Goal: Information Seeking & Learning: Learn about a topic

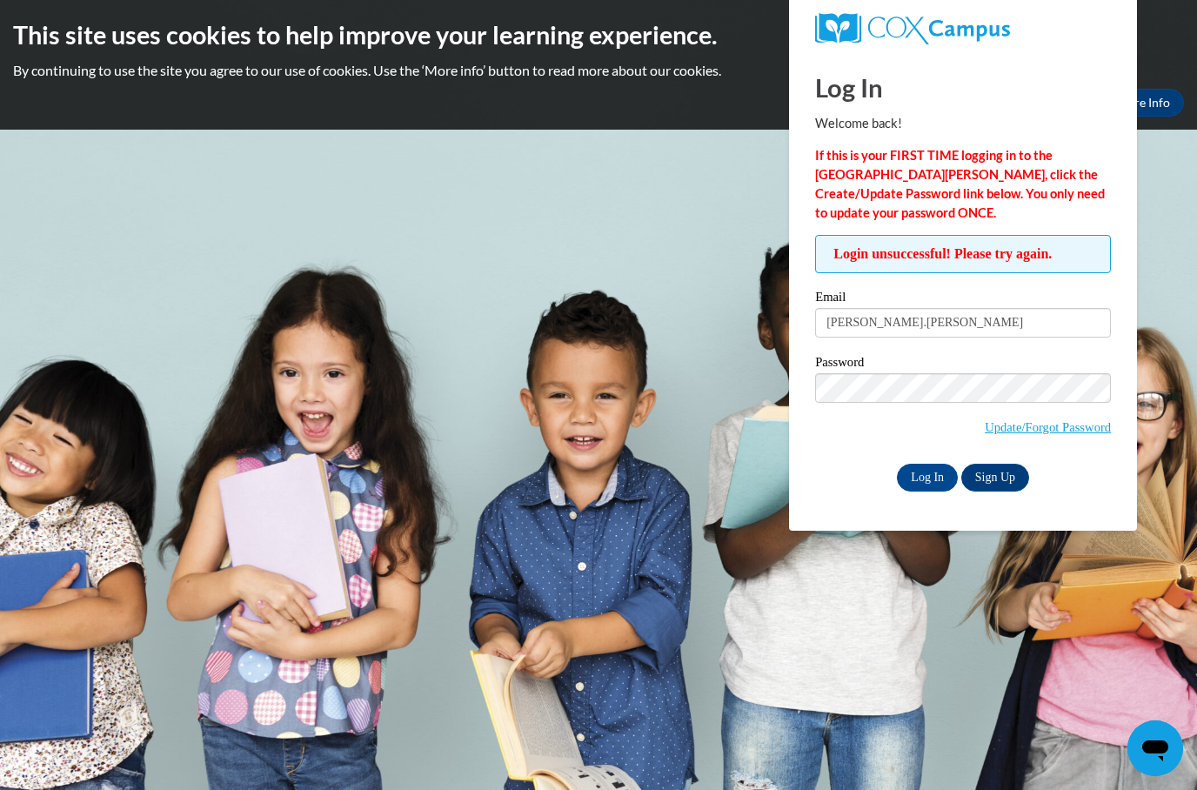
click at [996, 362] on label "Password" at bounding box center [963, 364] width 296 height 17
click at [1011, 318] on input "natalie.colosimo" at bounding box center [963, 323] width 296 height 30
type input "natalie.colosimo@wfbschoo"
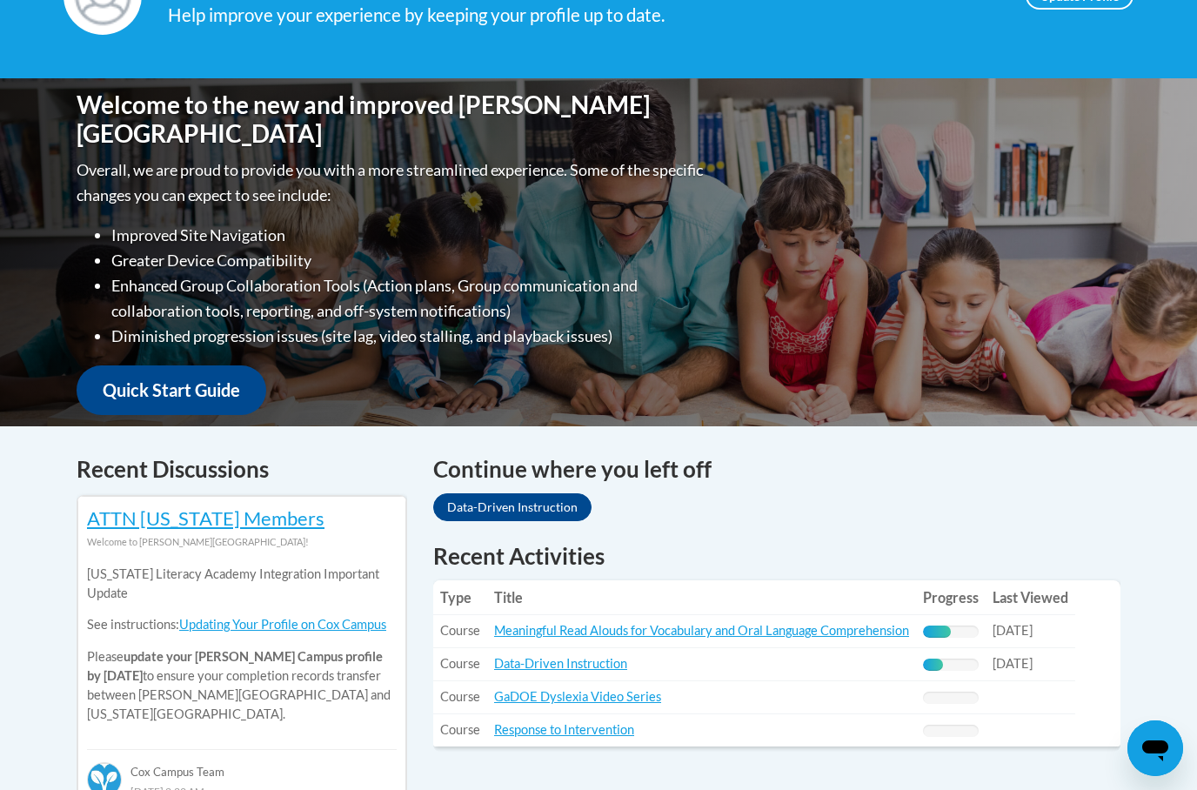
scroll to position [340, 0]
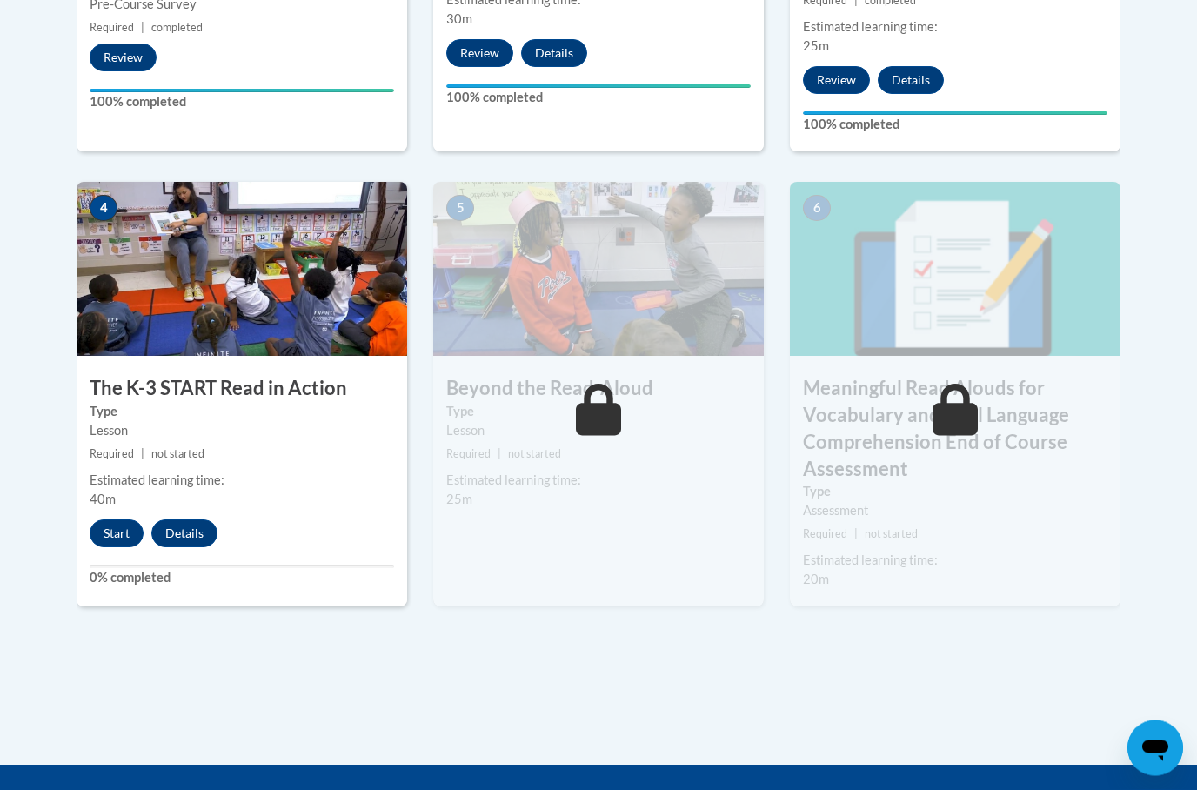
scroll to position [923, 0]
click at [122, 522] on button "Start" at bounding box center [117, 533] width 54 height 28
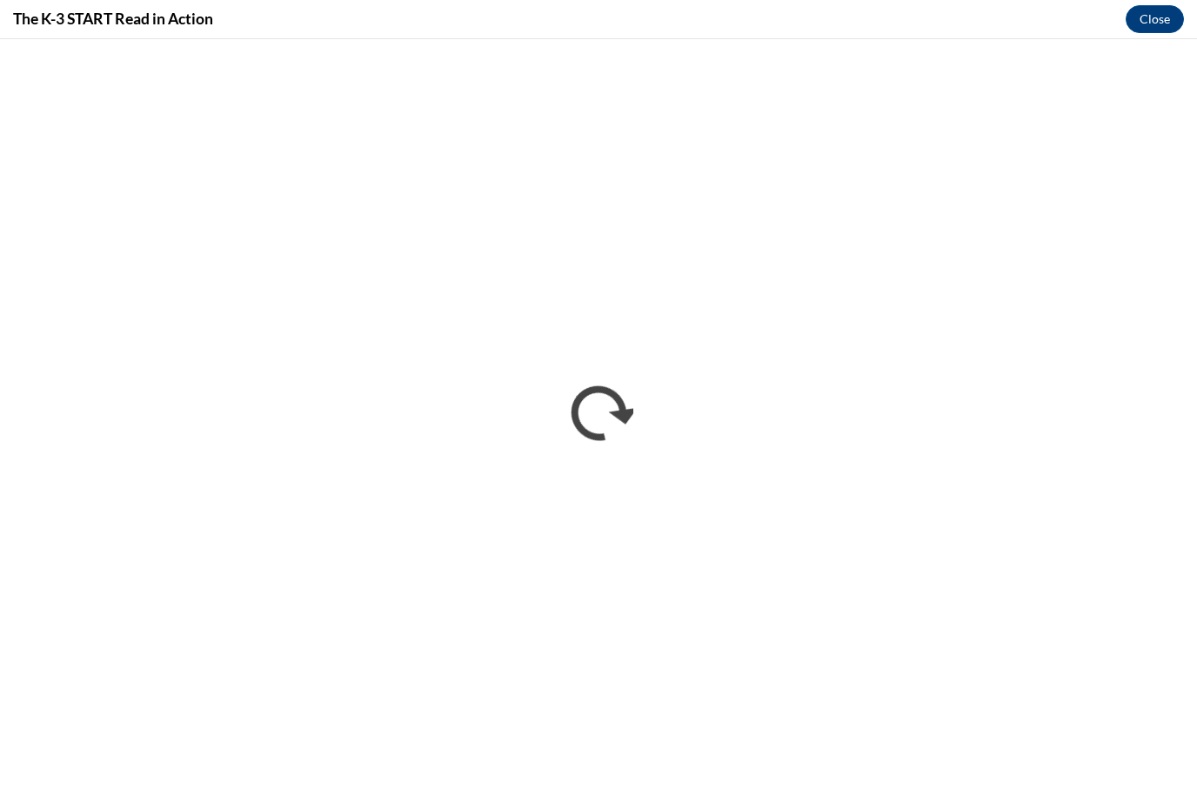
scroll to position [0, 0]
click at [1160, 23] on button "Close" at bounding box center [1155, 19] width 58 height 28
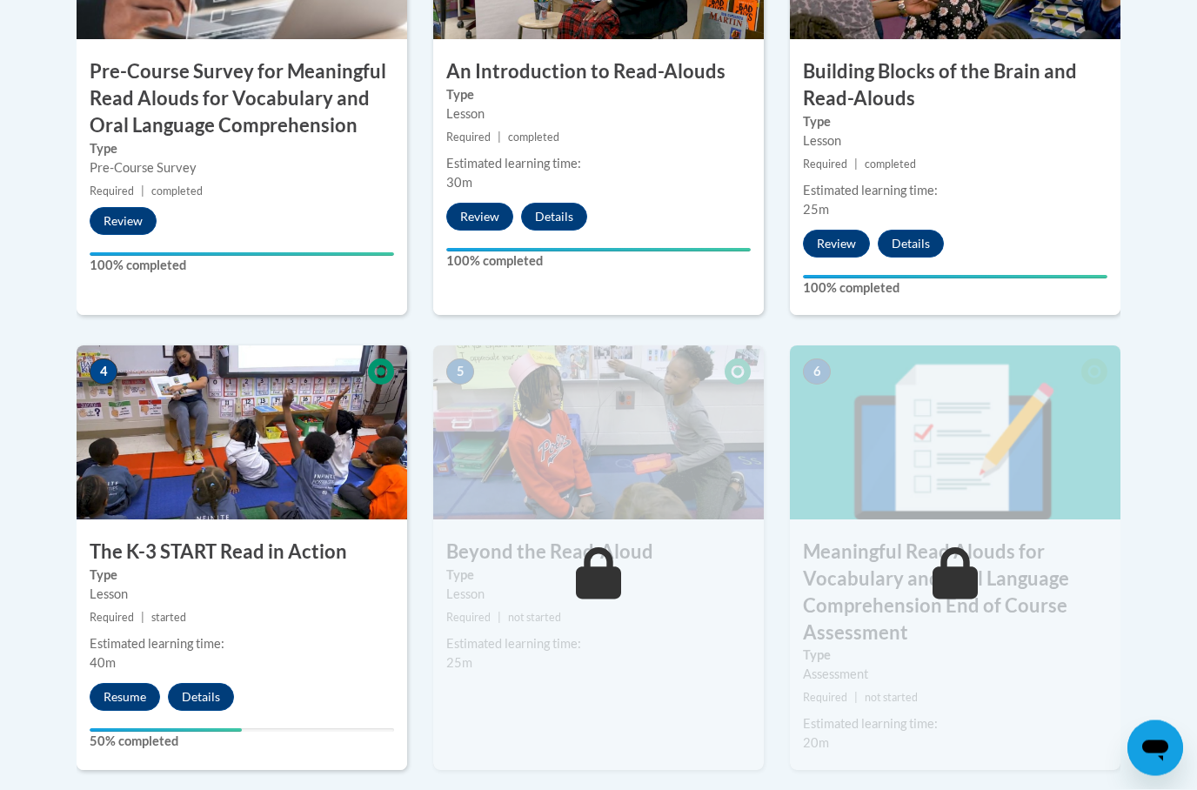
scroll to position [768, 0]
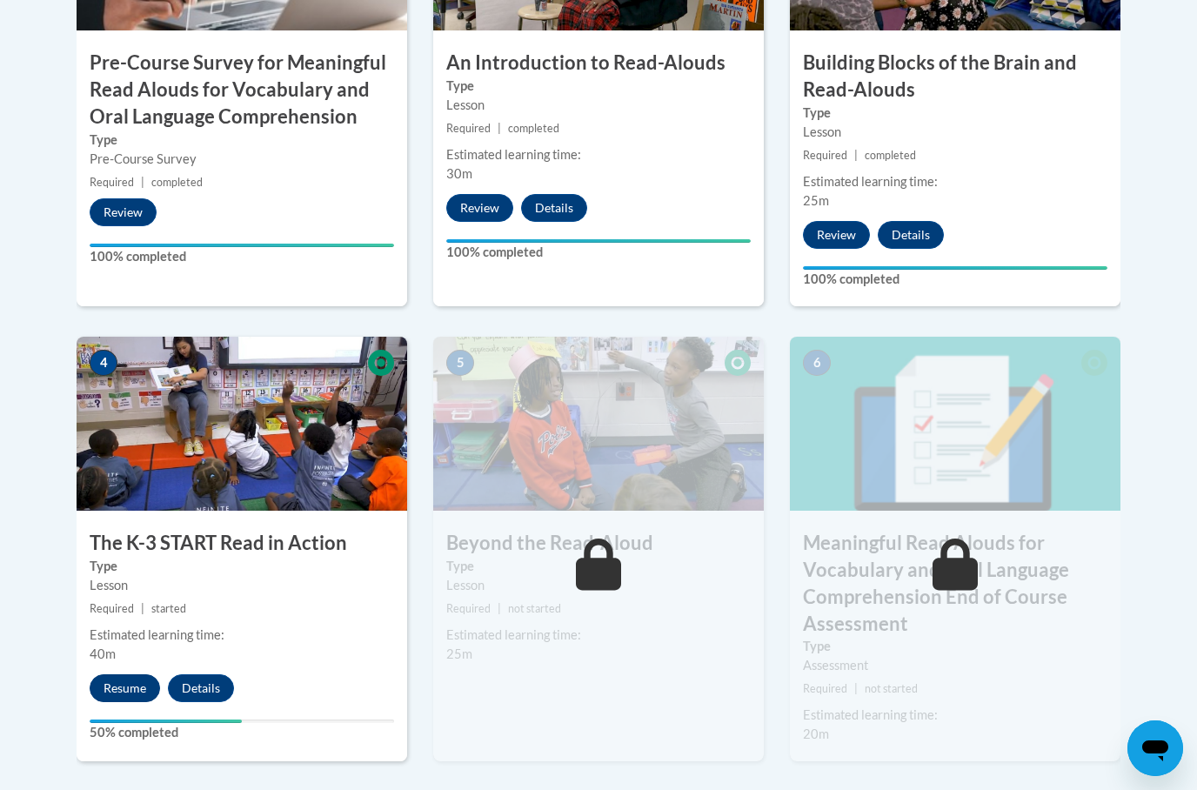
click at [125, 674] on button "Resume" at bounding box center [125, 688] width 70 height 28
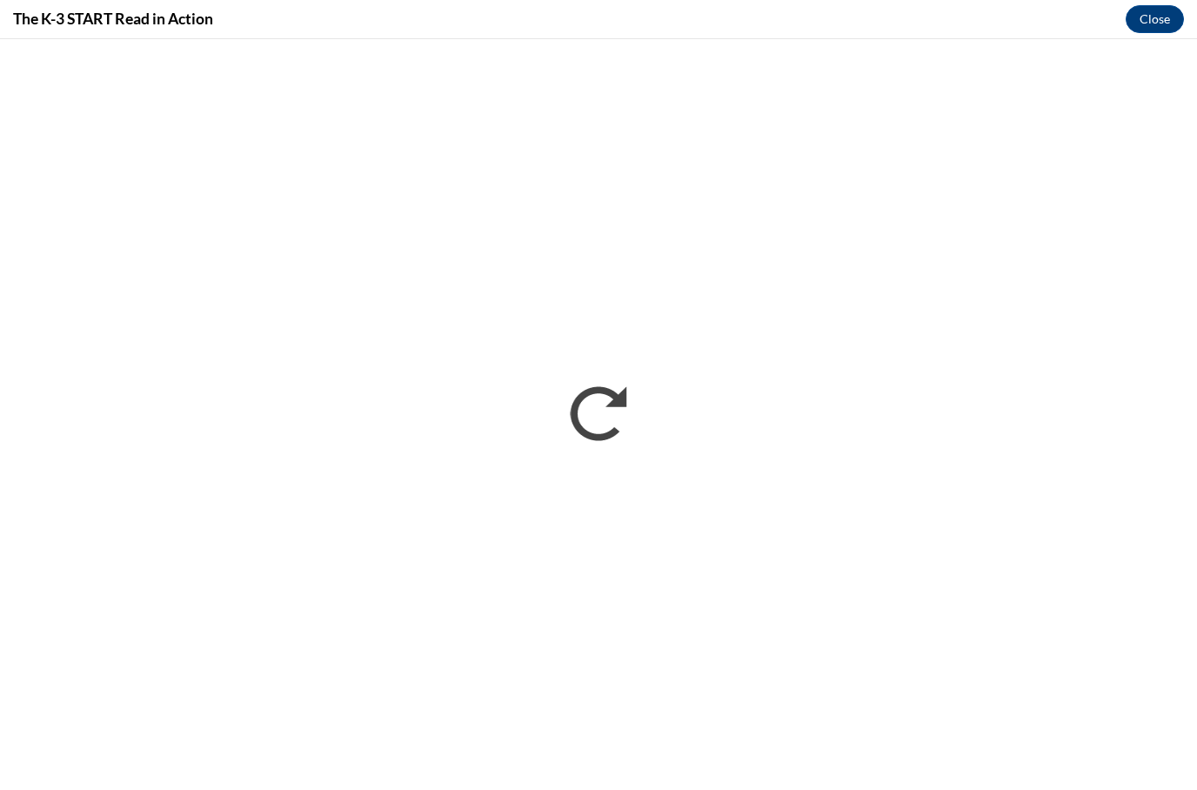
scroll to position [0, 0]
click at [1160, 13] on button "Close" at bounding box center [1155, 19] width 58 height 28
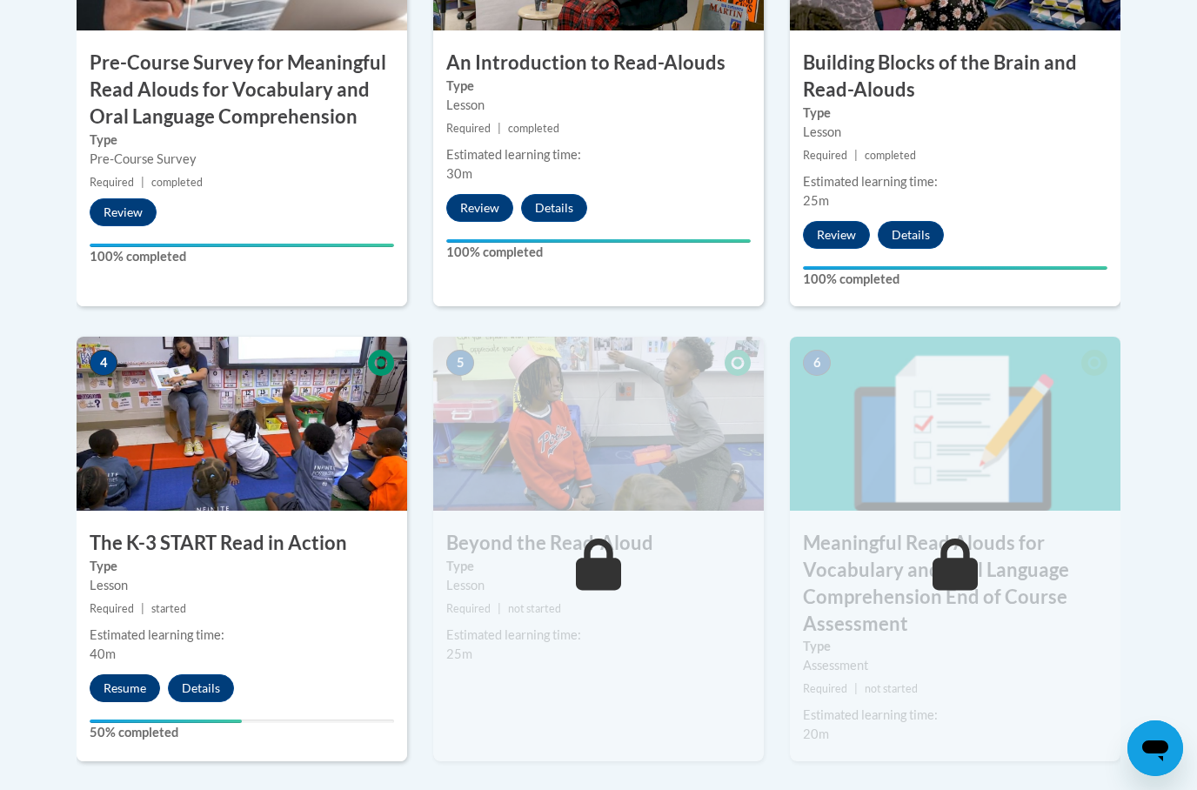
click at [137, 679] on button "Resume" at bounding box center [125, 688] width 70 height 28
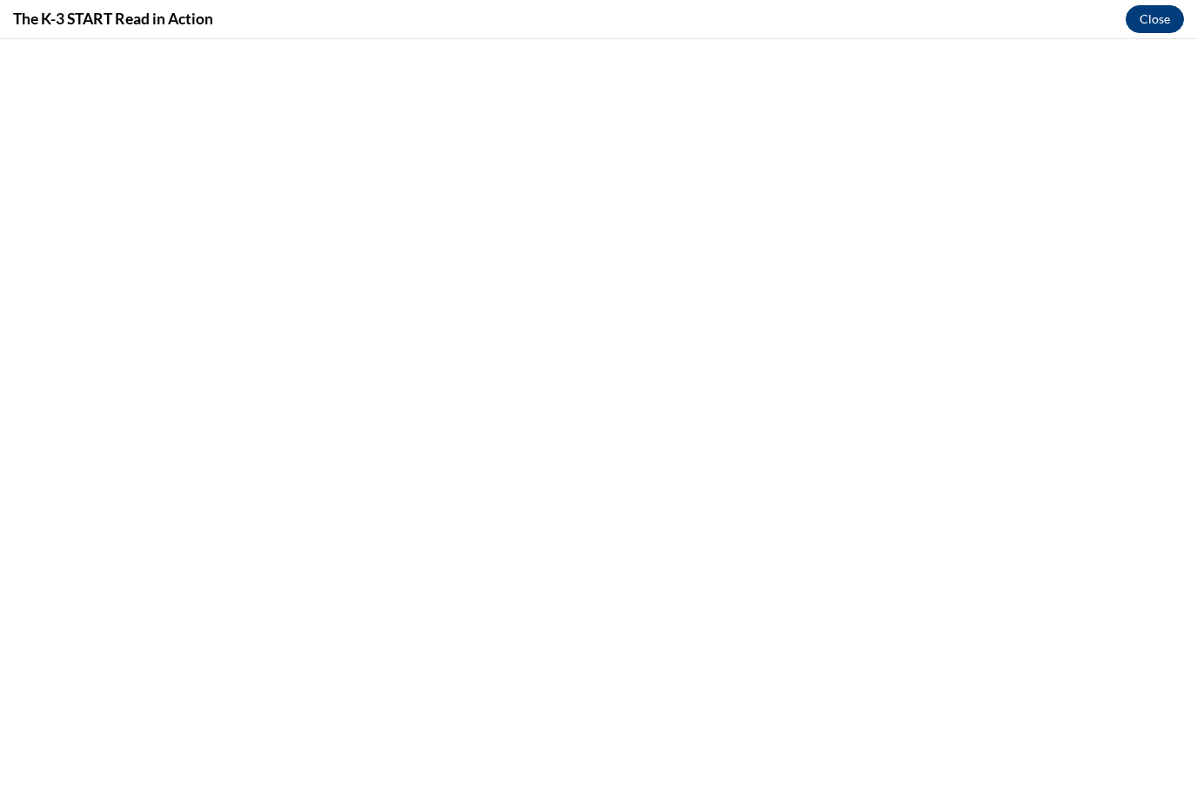
click at [1155, 13] on button "Close" at bounding box center [1155, 19] width 58 height 28
